Goal: Find specific page/section: Find specific page/section

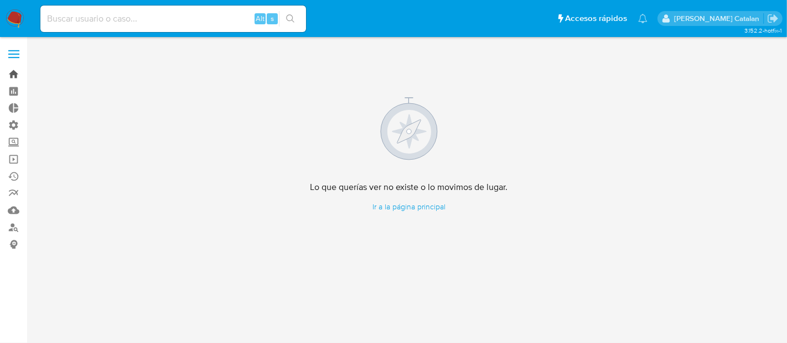
click at [15, 76] on link "Bandeja" at bounding box center [66, 74] width 132 height 17
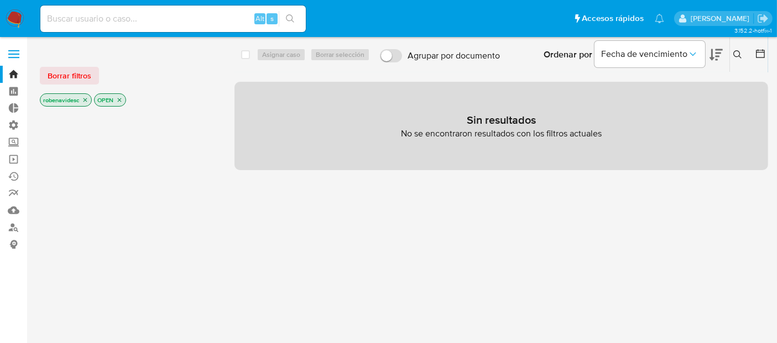
click at [86, 100] on icon "close-filter" at bounding box center [86, 100] width 4 height 4
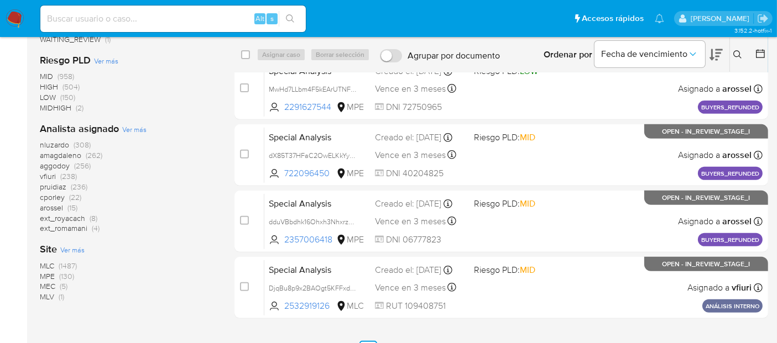
scroll to position [444, 0]
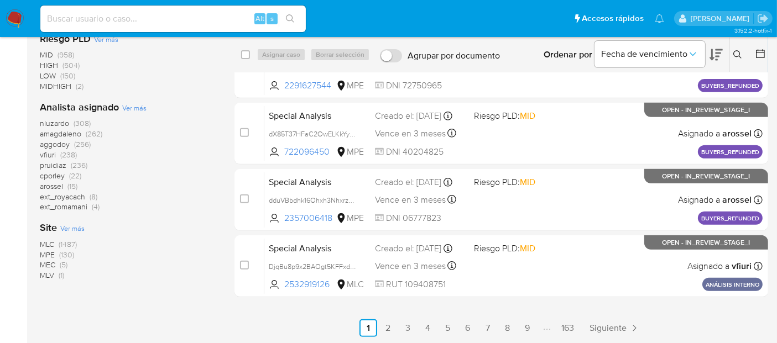
click at [45, 244] on span "MLC" at bounding box center [47, 244] width 14 height 11
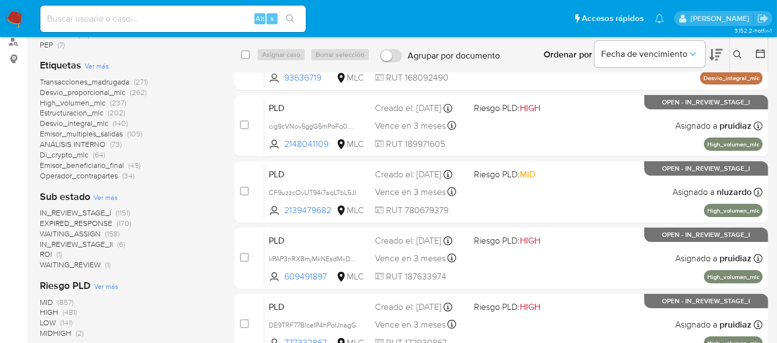
scroll to position [181, 0]
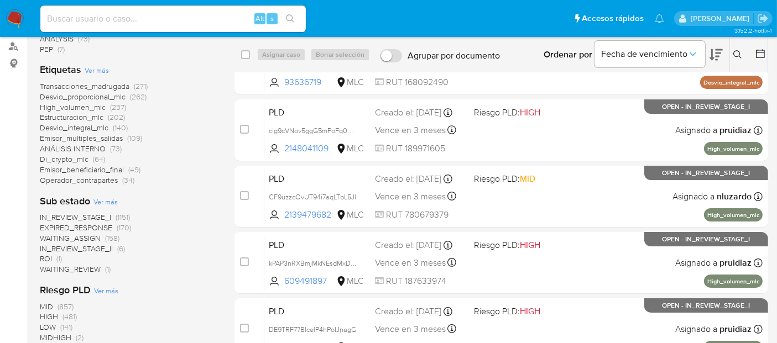
click at [96, 248] on span "IN_REVIEW_STAGE_II" at bounding box center [76, 248] width 73 height 11
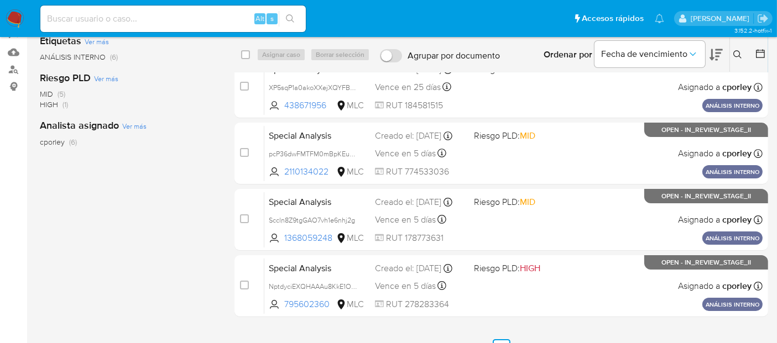
scroll to position [202, 0]
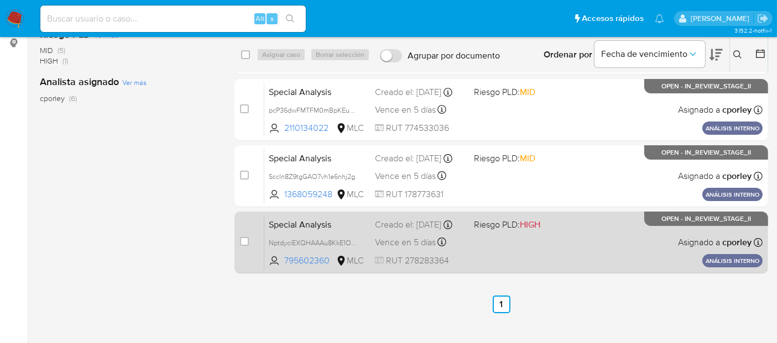
click at [570, 241] on div "Special Analysis NptdyciEXQHAAAu8KkE1OJwh 795602360 MLC Riesgo PLD: HIGH Creado…" at bounding box center [513, 243] width 498 height 56
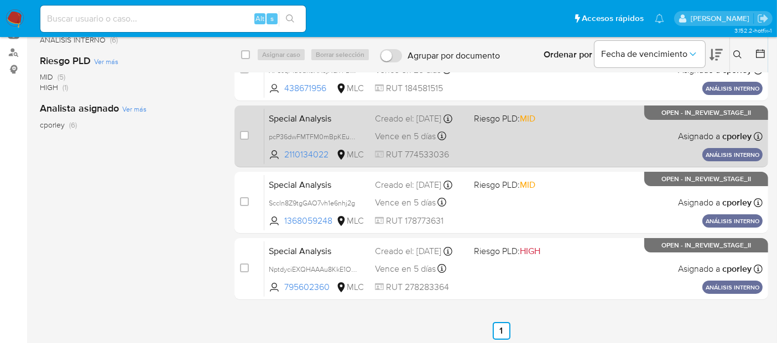
scroll to position [181, 0]
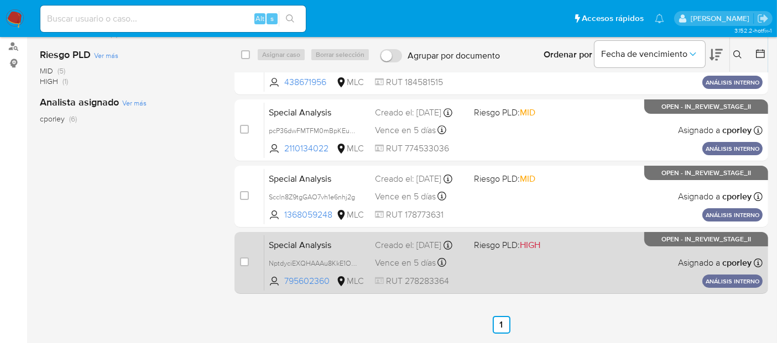
click at [536, 242] on span "HIGH" at bounding box center [530, 245] width 20 height 13
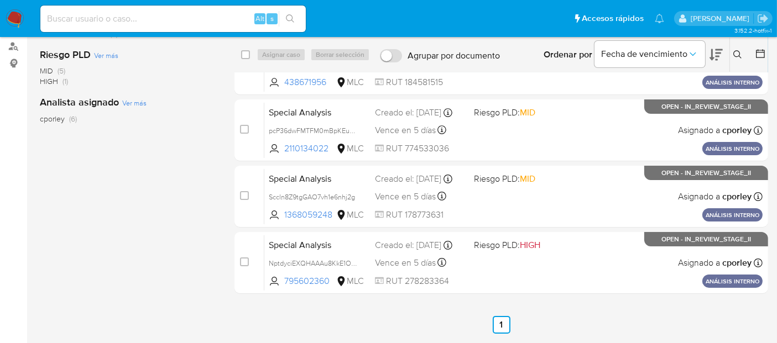
click at [345, 305] on div "select-all-cases-checkbox Asignar caso Borrar selección Agrupar por documento O…" at bounding box center [502, 111] width 534 height 492
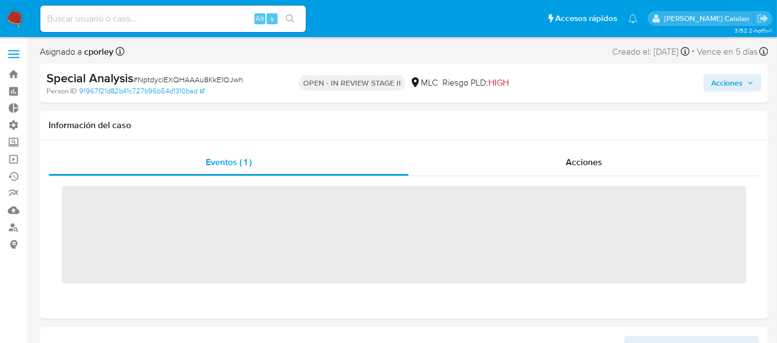
scroll to position [440, 0]
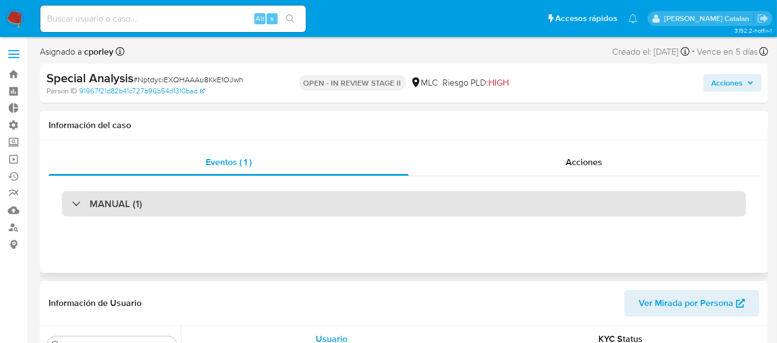
click at [501, 201] on div "MANUAL (1)" at bounding box center [404, 203] width 684 height 25
select select "10"
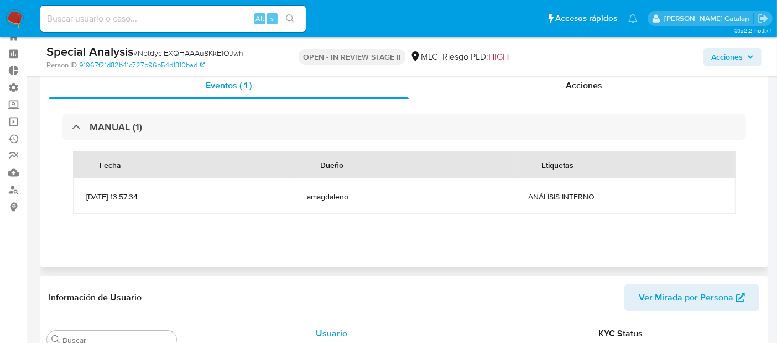
scroll to position [0, 0]
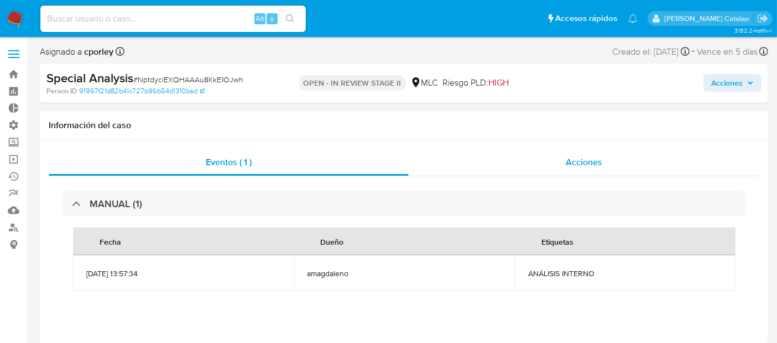
click at [443, 163] on div "Acciones" at bounding box center [584, 162] width 351 height 27
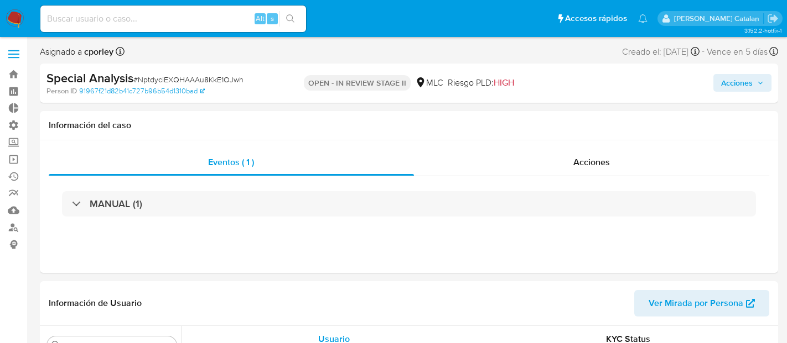
select select "10"
click at [576, 163] on span "Acciones" at bounding box center [584, 162] width 37 height 13
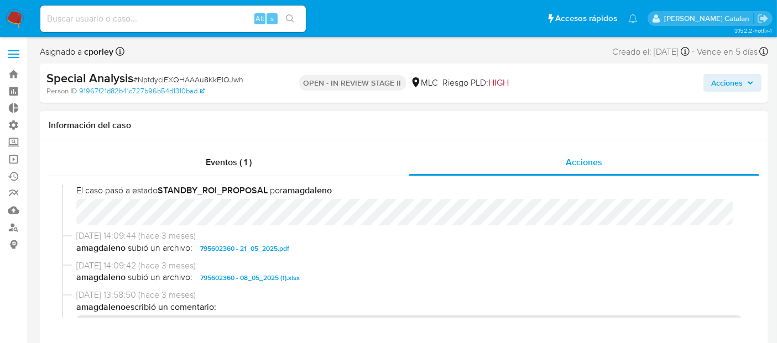
scroll to position [115, 0]
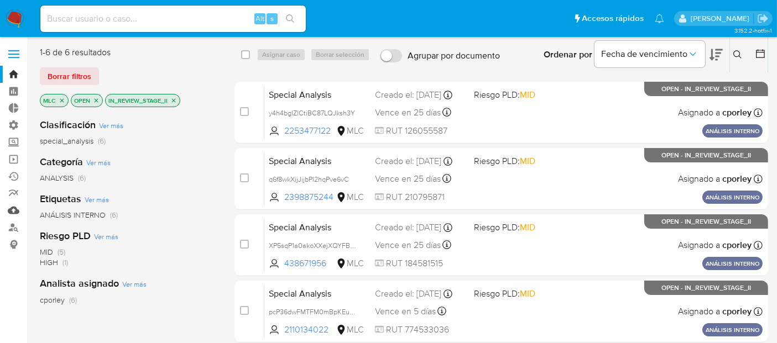
click at [14, 213] on link "Mulan" at bounding box center [66, 210] width 132 height 17
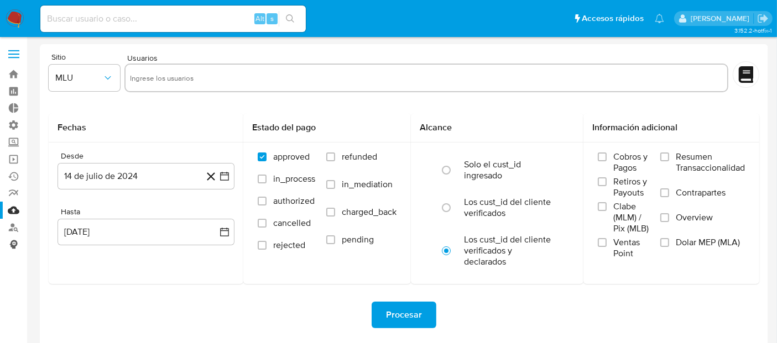
click at [9, 245] on link "Consolidado" at bounding box center [66, 244] width 132 height 17
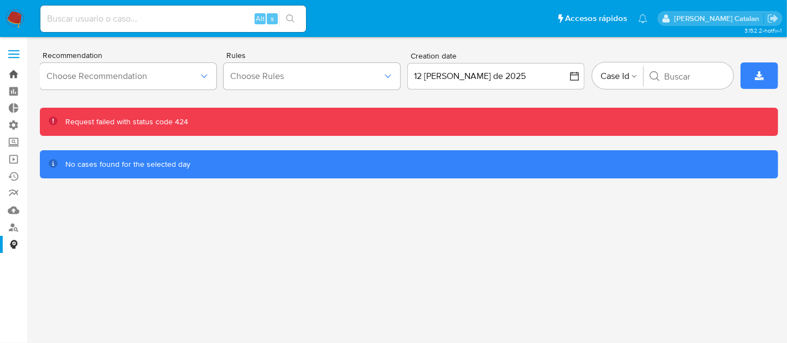
click at [19, 75] on link "Bandeja" at bounding box center [66, 74] width 132 height 17
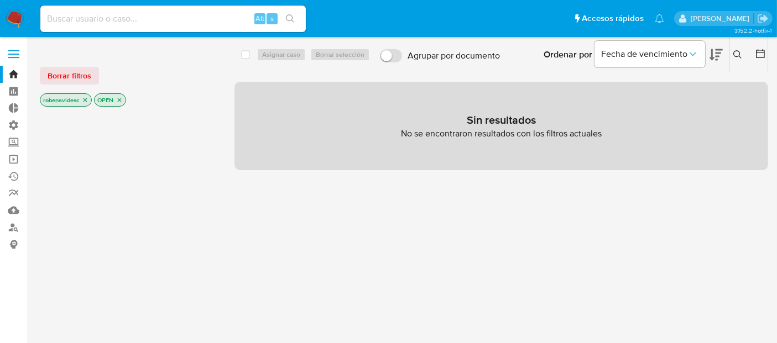
click at [170, 175] on div at bounding box center [128, 297] width 177 height 376
click at [87, 101] on icon "close-filter" at bounding box center [85, 100] width 7 height 7
